Goal: Information Seeking & Learning: Understand process/instructions

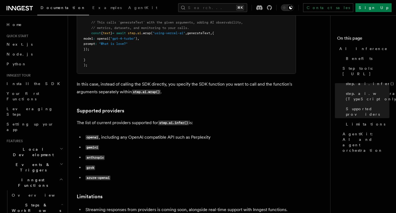
scroll to position [640, 0]
click at [93, 145] on code "gemini" at bounding box center [91, 147] width 13 height 5
drag, startPoint x: 87, startPoint y: 123, endPoint x: 98, endPoint y: 123, distance: 11.8
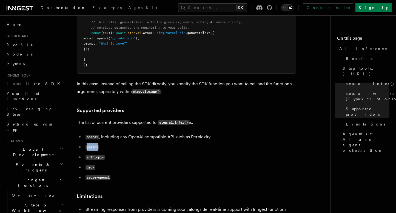
click at [98, 145] on code "gemini" at bounding box center [91, 147] width 13 height 5
copy code "gemini"
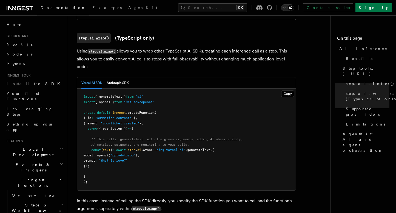
scroll to position [524, 0]
click at [122, 77] on button "Anthropic SDK" at bounding box center [118, 82] width 22 height 11
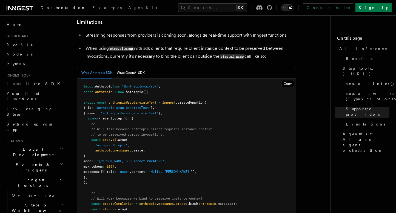
scroll to position [825, 0]
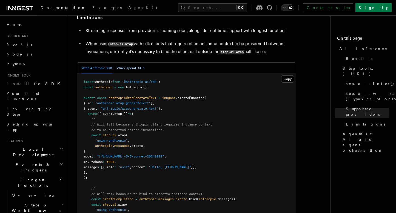
click at [125, 63] on button "Wrap OpenAI SDK" at bounding box center [131, 68] width 28 height 11
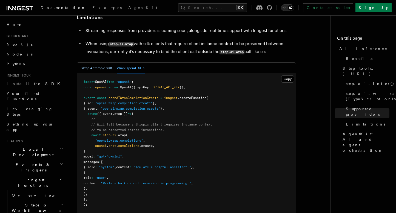
click at [103, 63] on button "Wrap Anthropic SDK" at bounding box center [96, 68] width 31 height 11
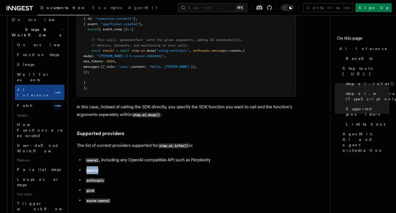
scroll to position [645, 0]
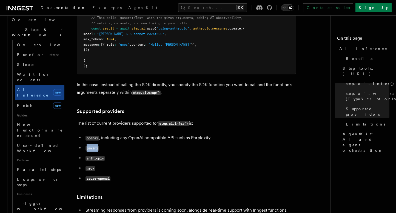
copy code "gemini"
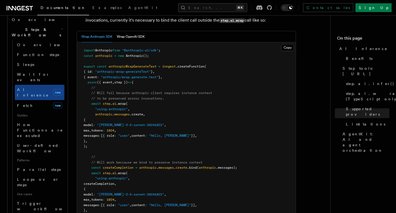
scroll to position [858, 0]
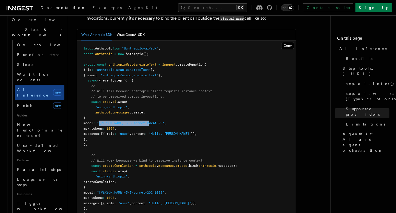
drag, startPoint x: 115, startPoint y: 99, endPoint x: 167, endPoint y: 101, distance: 52.0
click at [164, 121] on span ""[PERSON_NAME]-3-5-sonnet-20241022"" at bounding box center [130, 123] width 67 height 4
copy span "[PERSON_NAME]-3-5-sonnet-20241022"
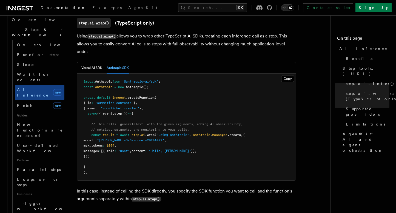
scroll to position [537, 0]
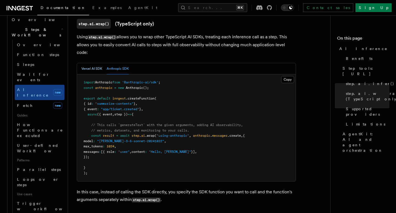
click at [97, 63] on button "Vercel AI SDK" at bounding box center [91, 68] width 21 height 11
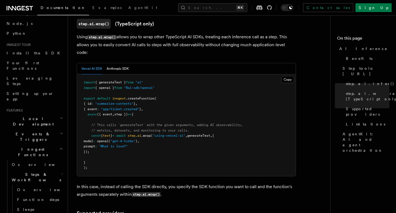
scroll to position [36, 0]
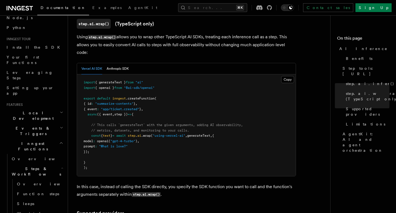
click at [32, 141] on span "Inngest Functions" at bounding box center [31, 146] width 55 height 11
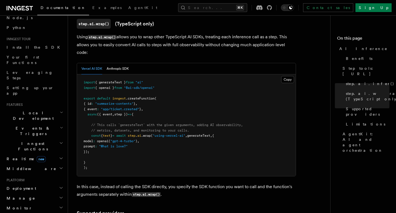
click at [32, 141] on span "Inngest Functions" at bounding box center [31, 146] width 55 height 11
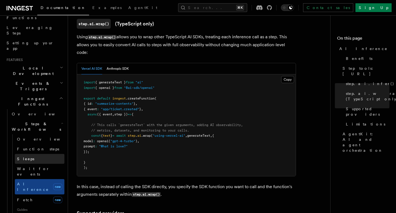
scroll to position [82, 0]
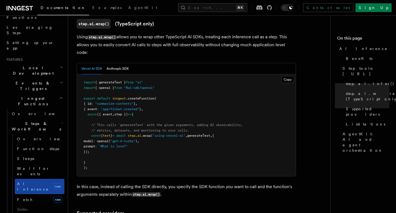
click at [31, 179] on link "AI Inference new" at bounding box center [40, 186] width 50 height 15
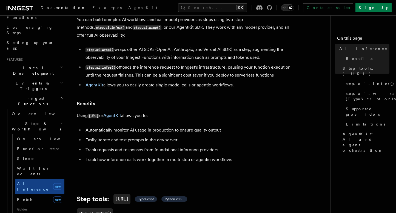
scroll to position [36, 0]
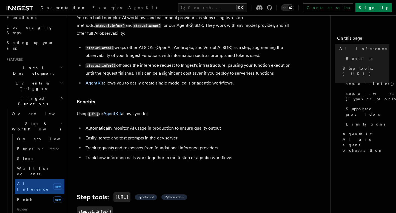
click at [104, 64] on code "step.ai.infer()" at bounding box center [100, 66] width 31 height 5
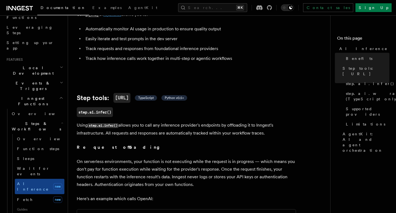
scroll to position [148, 0]
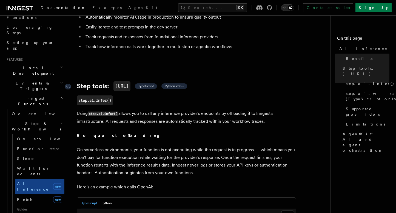
click at [153, 84] on span "TypeScript" at bounding box center [146, 86] width 16 height 4
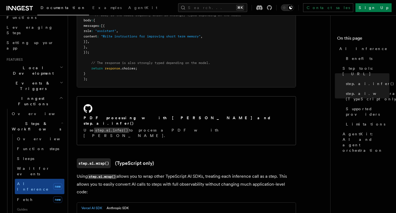
scroll to position [398, 0]
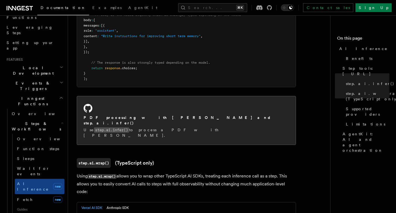
click at [154, 127] on p "Use step.ai.infer() to process a PDF with [PERSON_NAME]." at bounding box center [186, 132] width 205 height 11
